Goal: Transaction & Acquisition: Purchase product/service

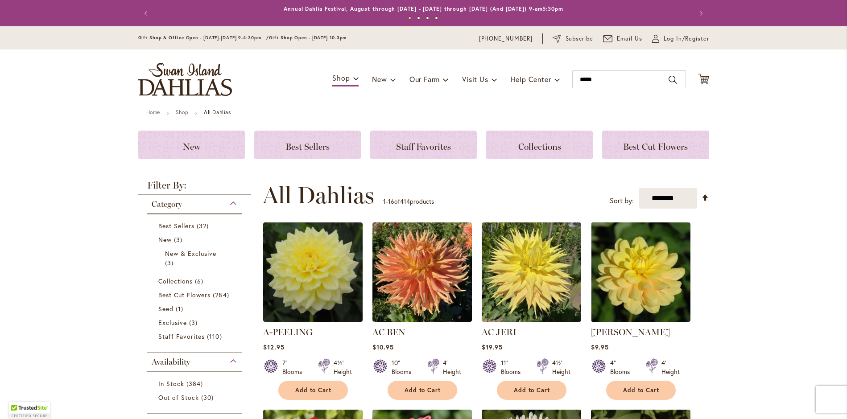
type input "******"
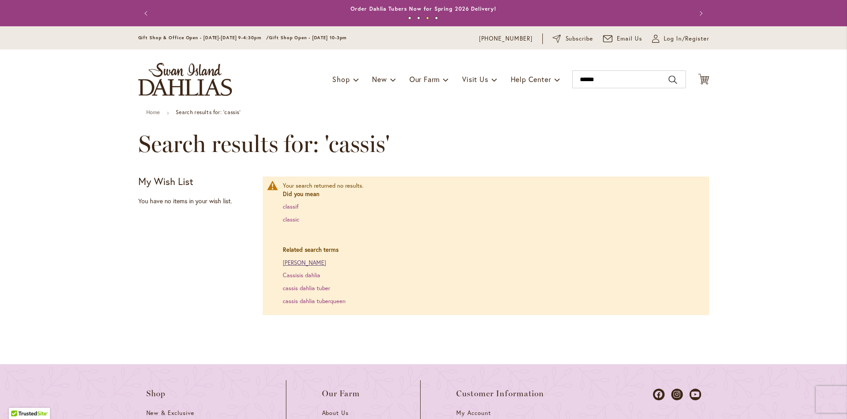
click at [302, 264] on link "[PERSON_NAME]" at bounding box center [304, 263] width 43 height 8
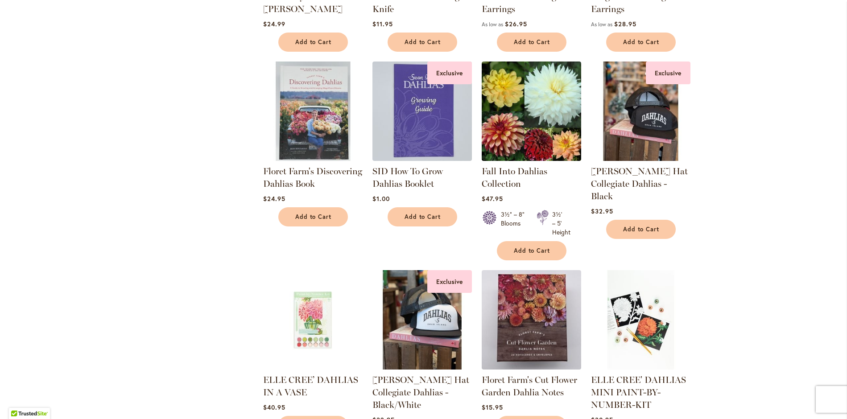
scroll to position [713, 0]
